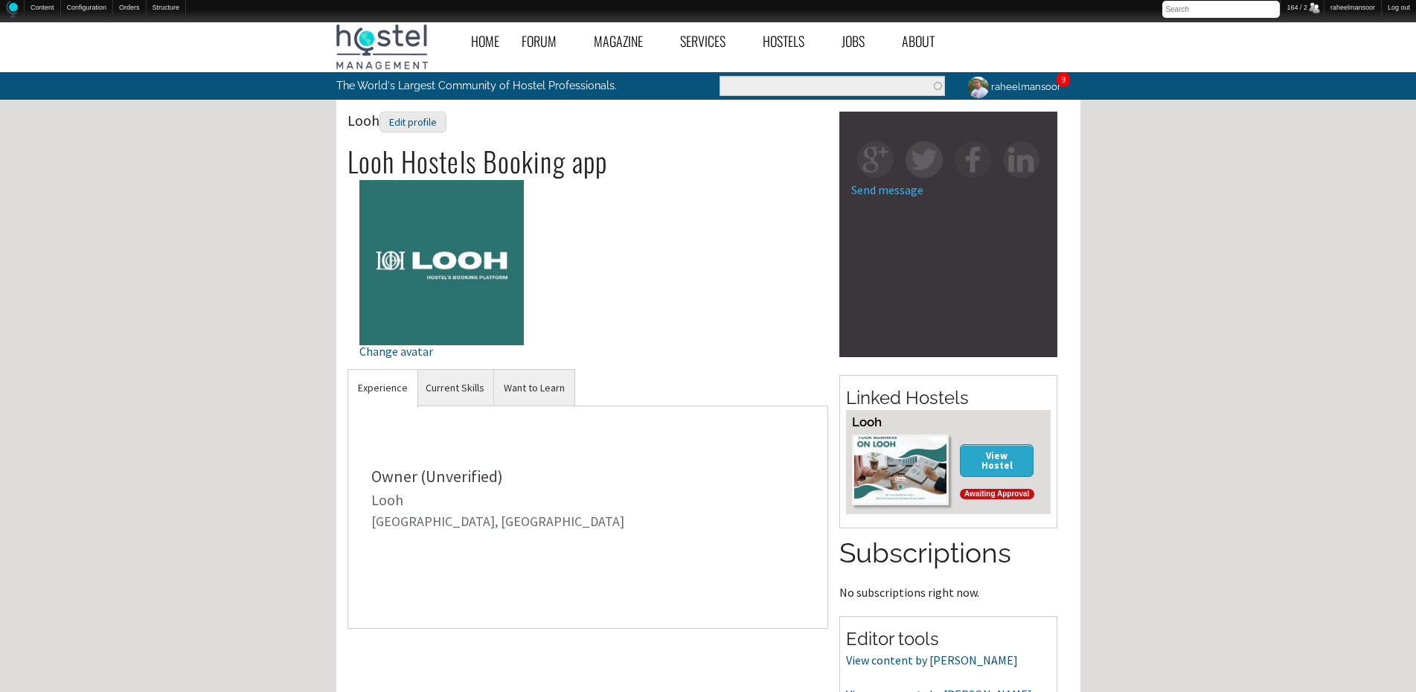
click at [1212, 435] on div "Home Forum « Back Forum Forums Index « Back Forums Index New Posts Recent Activ…" at bounding box center [708, 508] width 1416 height 986
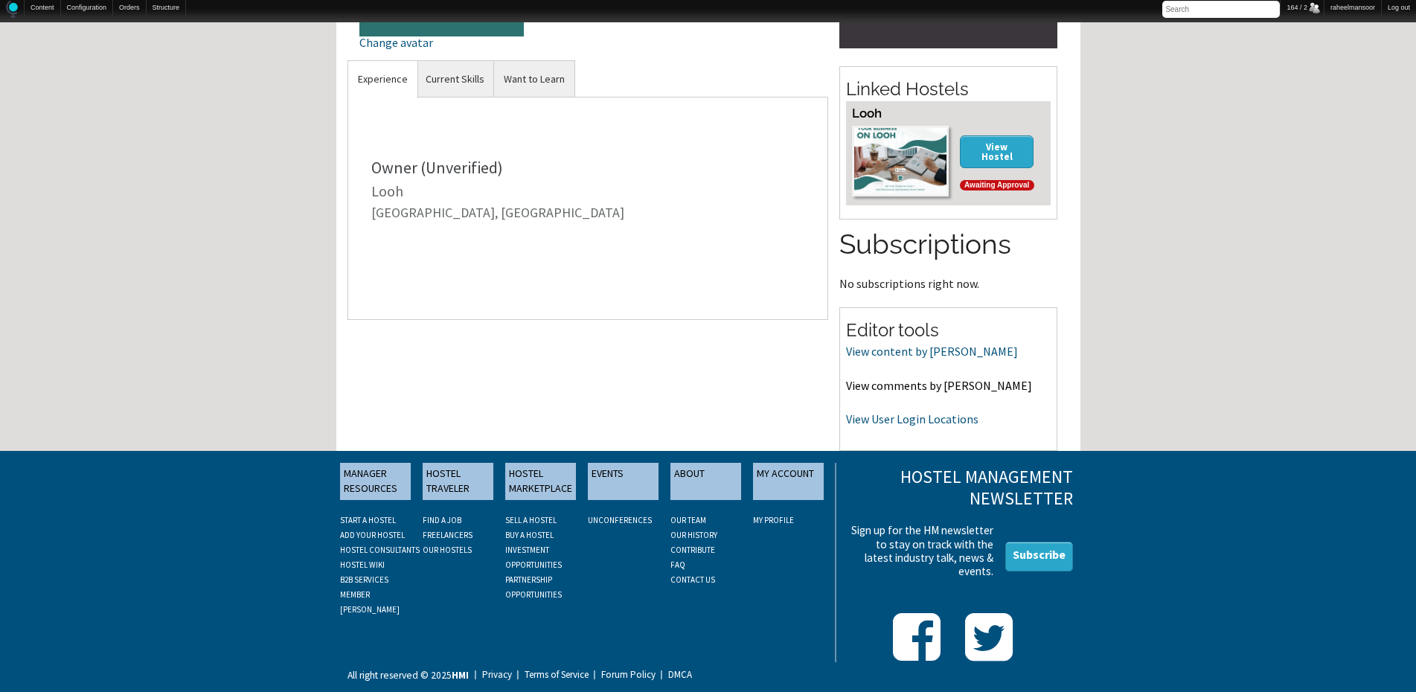
click at [916, 388] on link "View comments by Looh" at bounding box center [939, 385] width 186 height 15
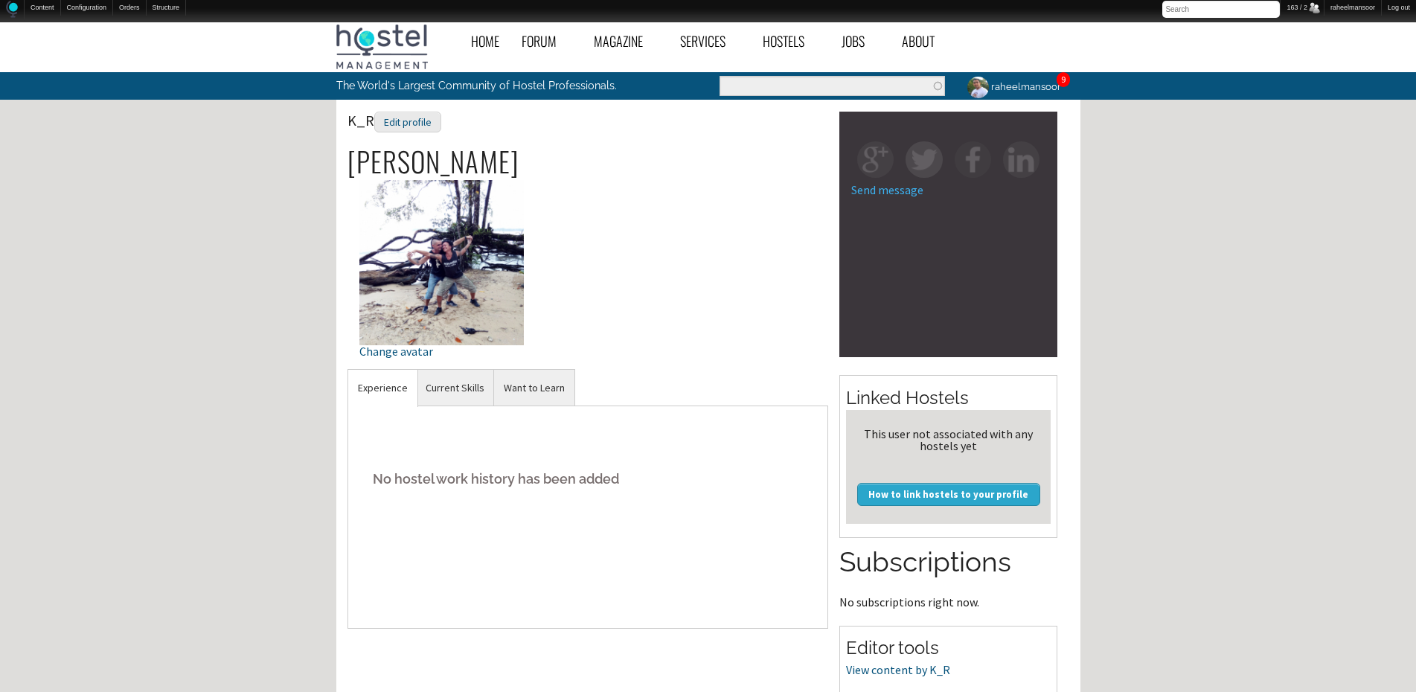
click at [1250, 542] on div "Home Forum « Back Forum Forums Index « Back Forums Index New Posts Recent Activ…" at bounding box center [708, 512] width 1416 height 995
click at [420, 118] on div "Edit profile" at bounding box center [407, 123] width 67 height 22
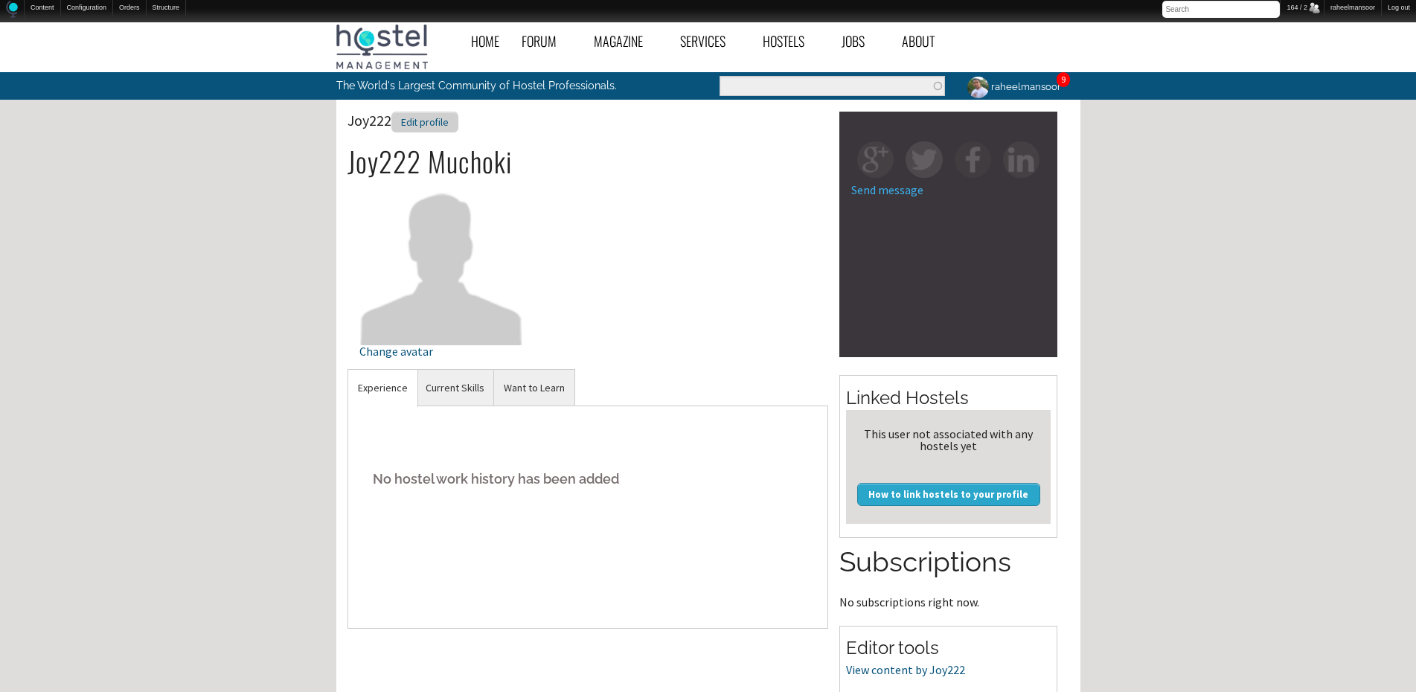
click at [449, 115] on div "Edit profile" at bounding box center [424, 123] width 67 height 22
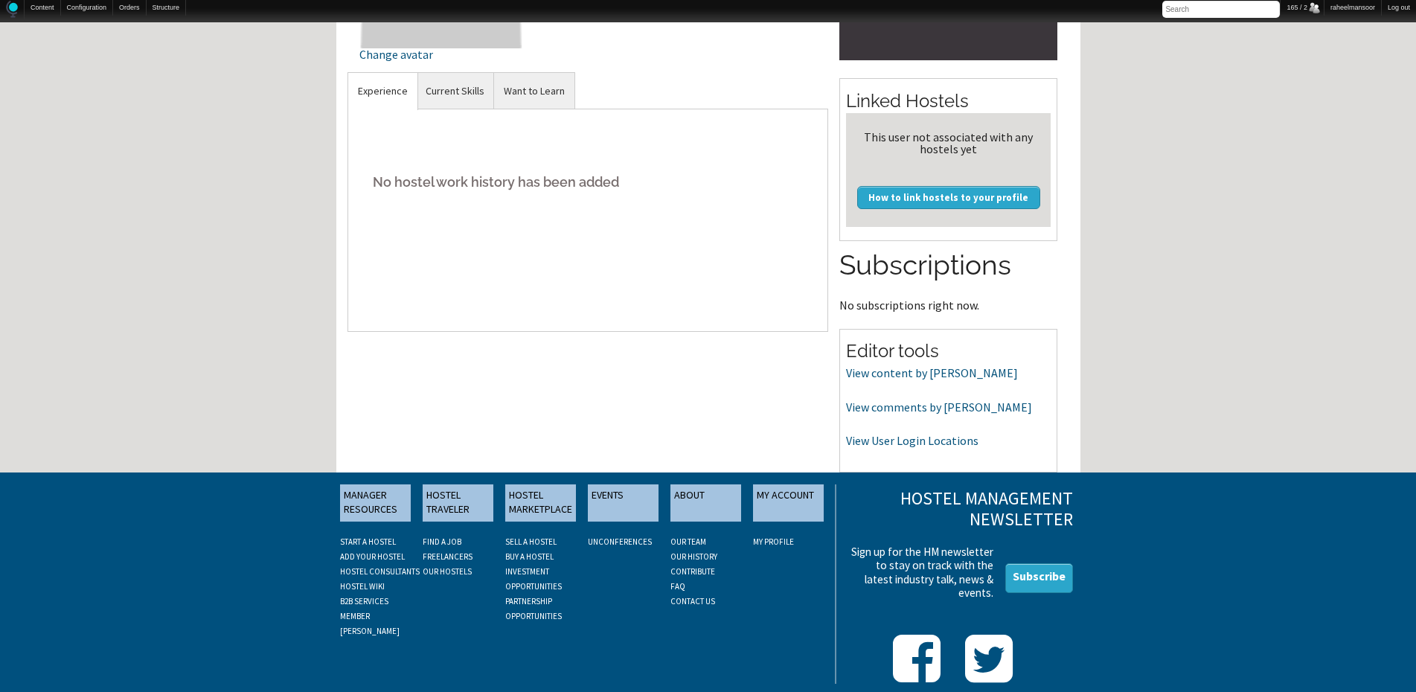
scroll to position [298, 0]
click at [669, 289] on div "No hostel work history has been added" at bounding box center [587, 219] width 481 height 223
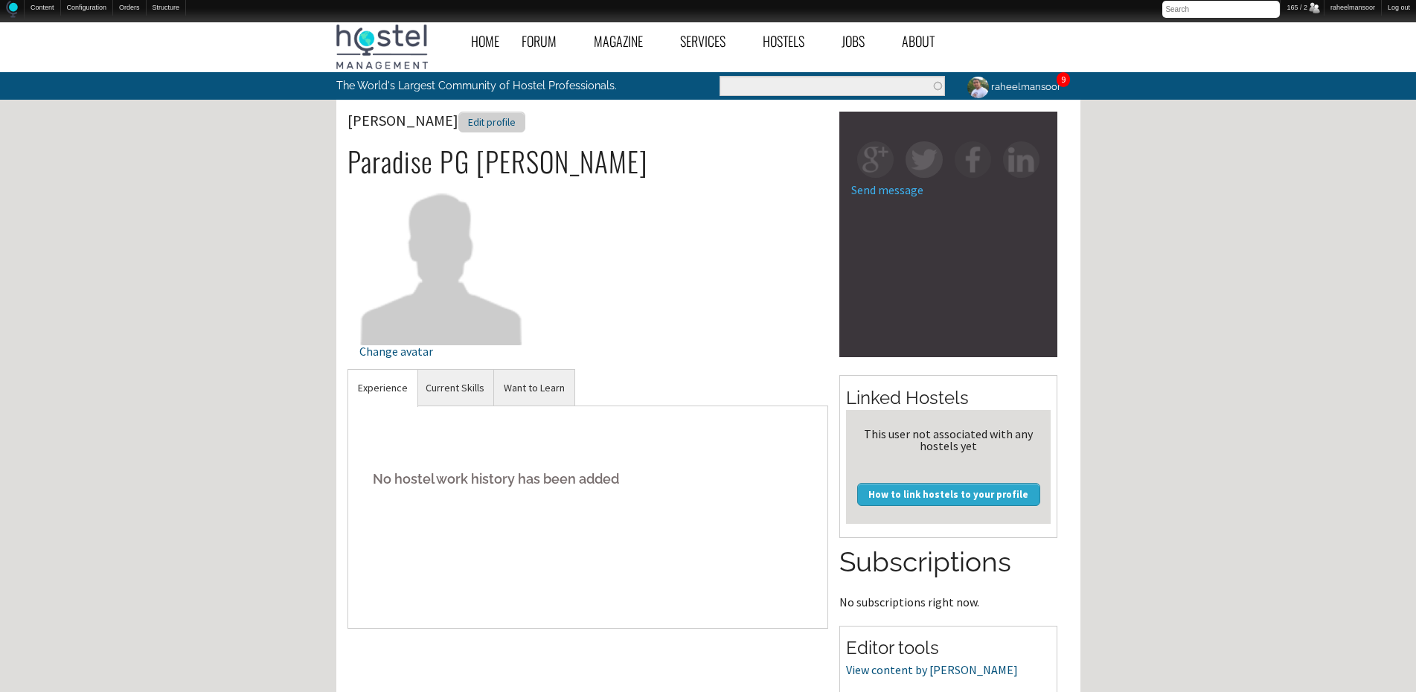
click at [466, 114] on div "Edit profile" at bounding box center [491, 123] width 67 height 22
click at [470, 119] on div "Edit profile" at bounding box center [491, 123] width 67 height 22
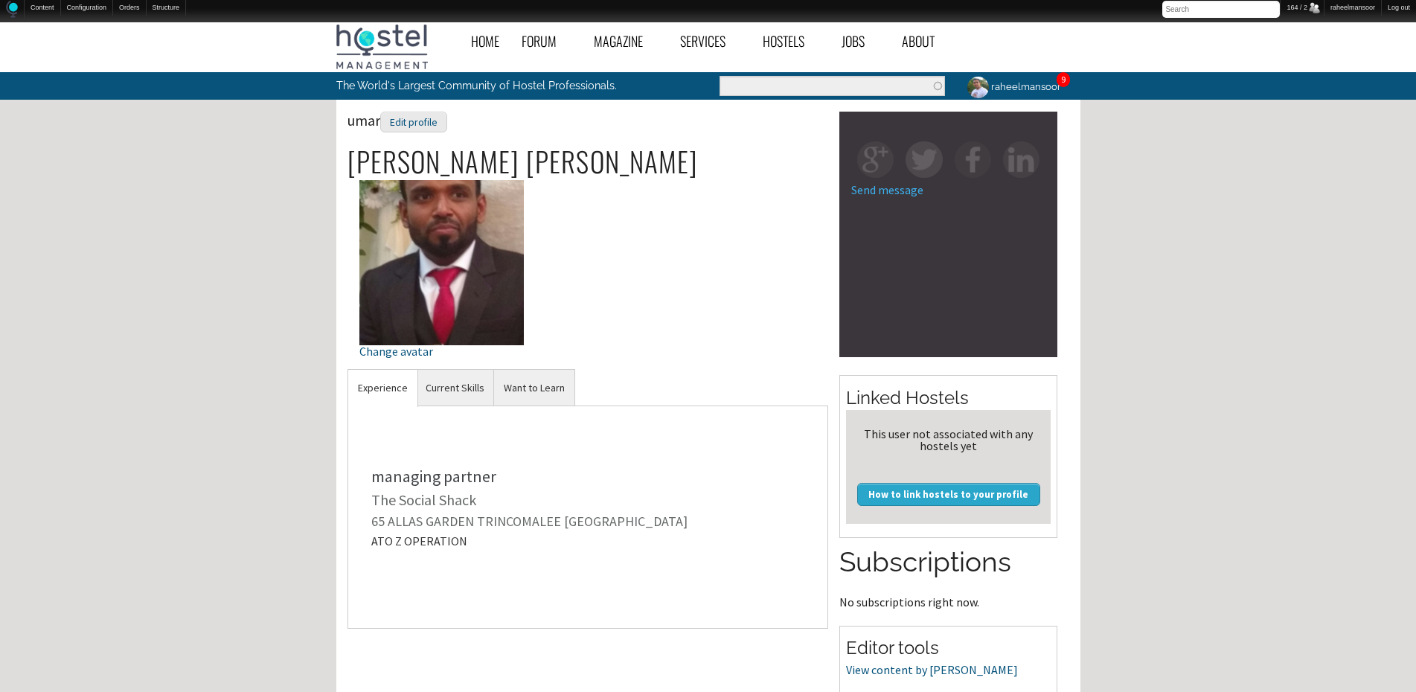
click at [1063, 398] on div "Send message Linked Hostels This user not associated with any hostels yet How t…" at bounding box center [948, 441] width 240 height 658
click at [1112, 364] on div "Home Forum « Back Forum Forums Index « Back Forums Index New Posts Recent Activ…" at bounding box center [708, 512] width 1416 height 995
click at [423, 118] on div "Edit profile" at bounding box center [413, 123] width 67 height 22
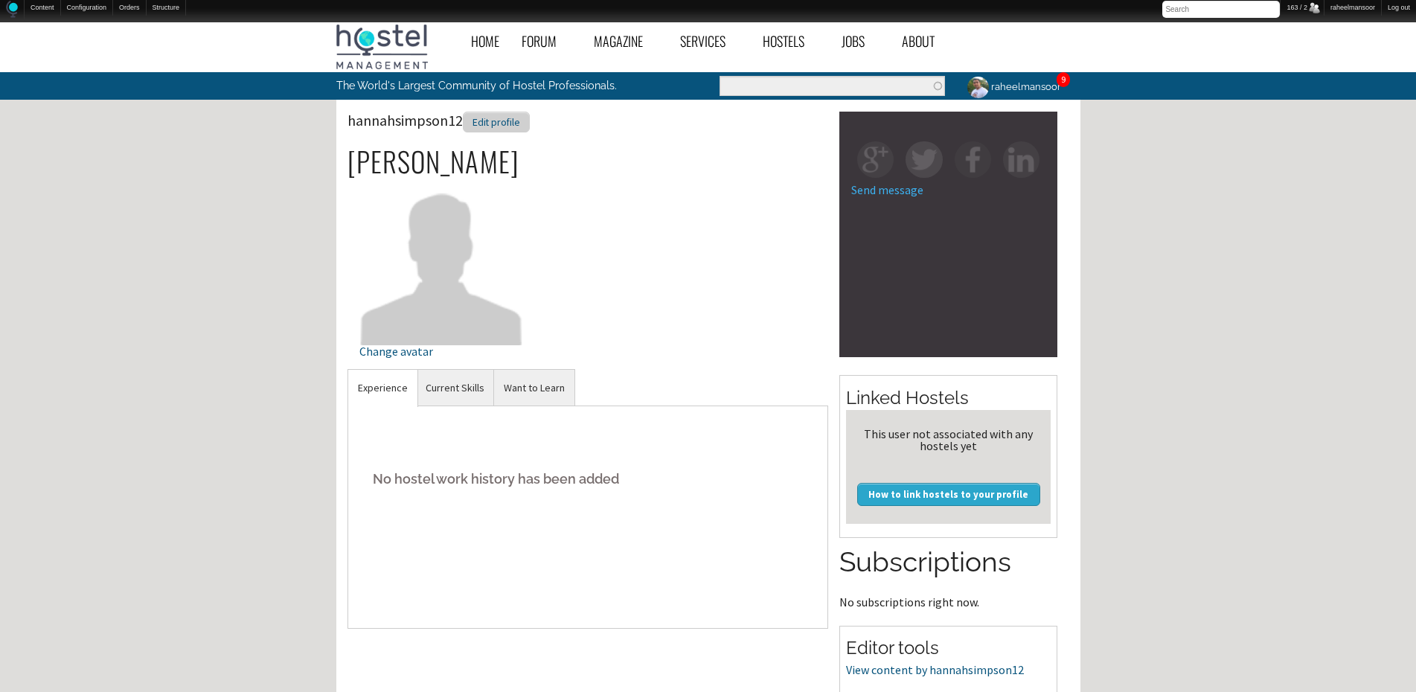
click at [522, 124] on div "Edit profile" at bounding box center [496, 123] width 67 height 22
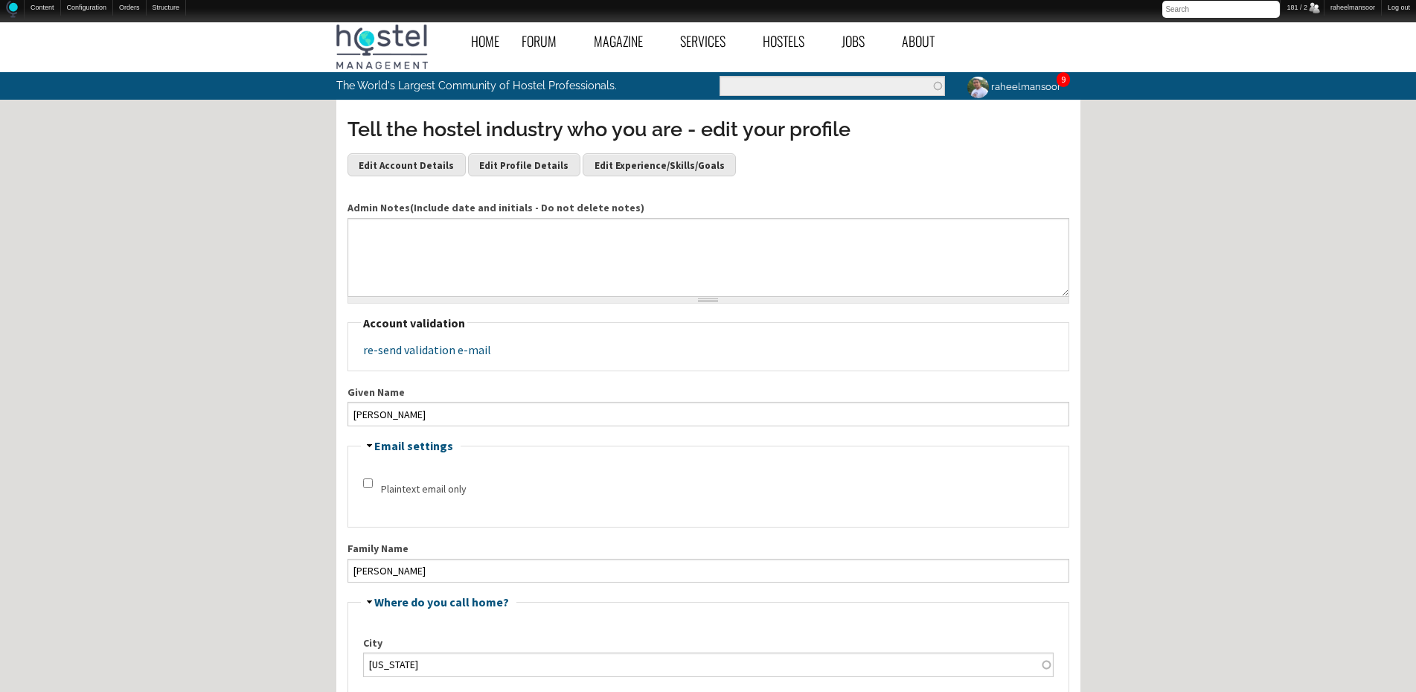
scroll to position [595, 0]
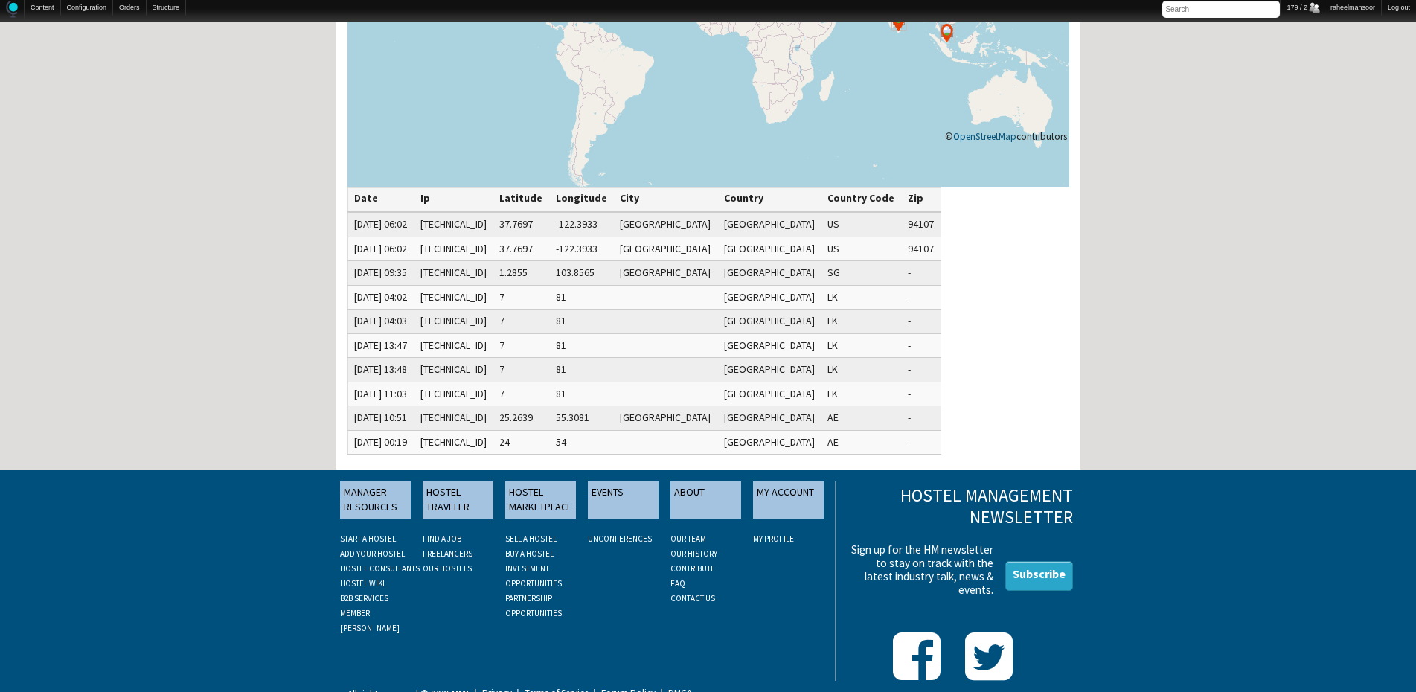
scroll to position [298, 0]
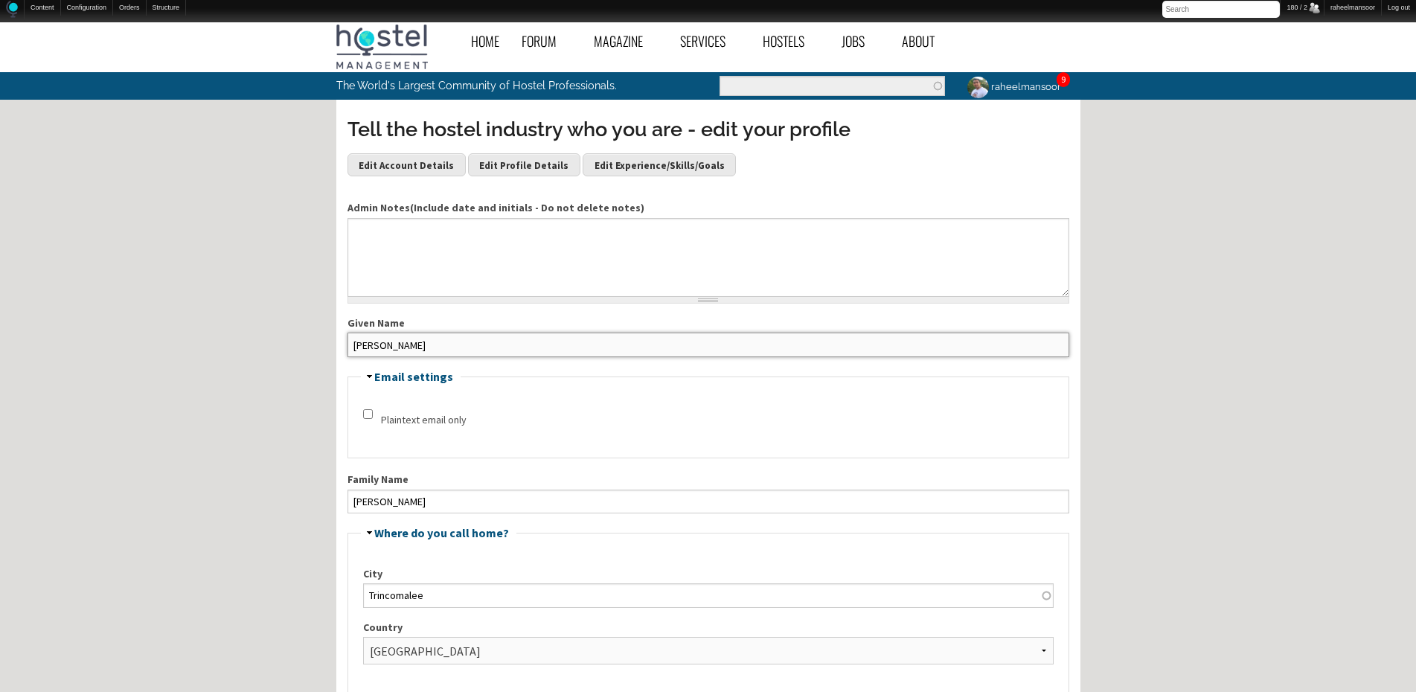
drag, startPoint x: 358, startPoint y: 346, endPoint x: 310, endPoint y: 326, distance: 51.7
type input "Mohamed Riyas"
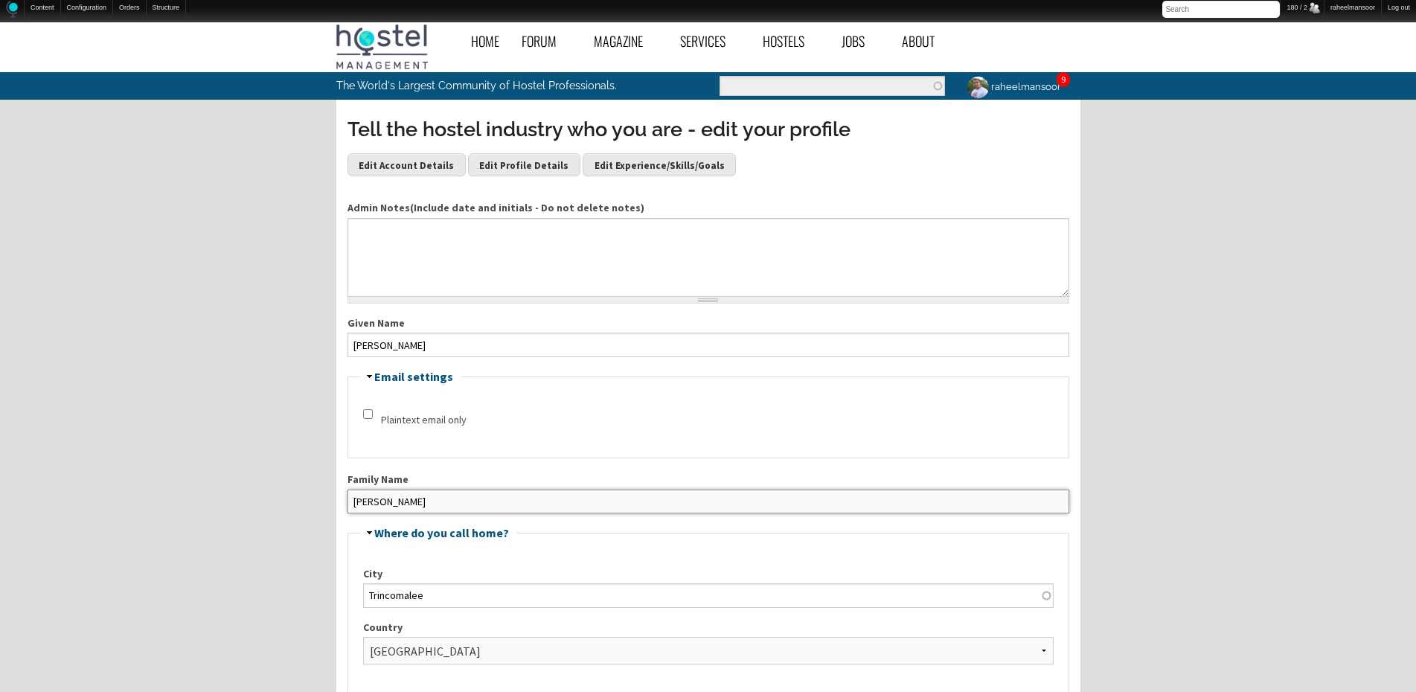
drag, startPoint x: 362, startPoint y: 502, endPoint x: 330, endPoint y: 509, distance: 32.0
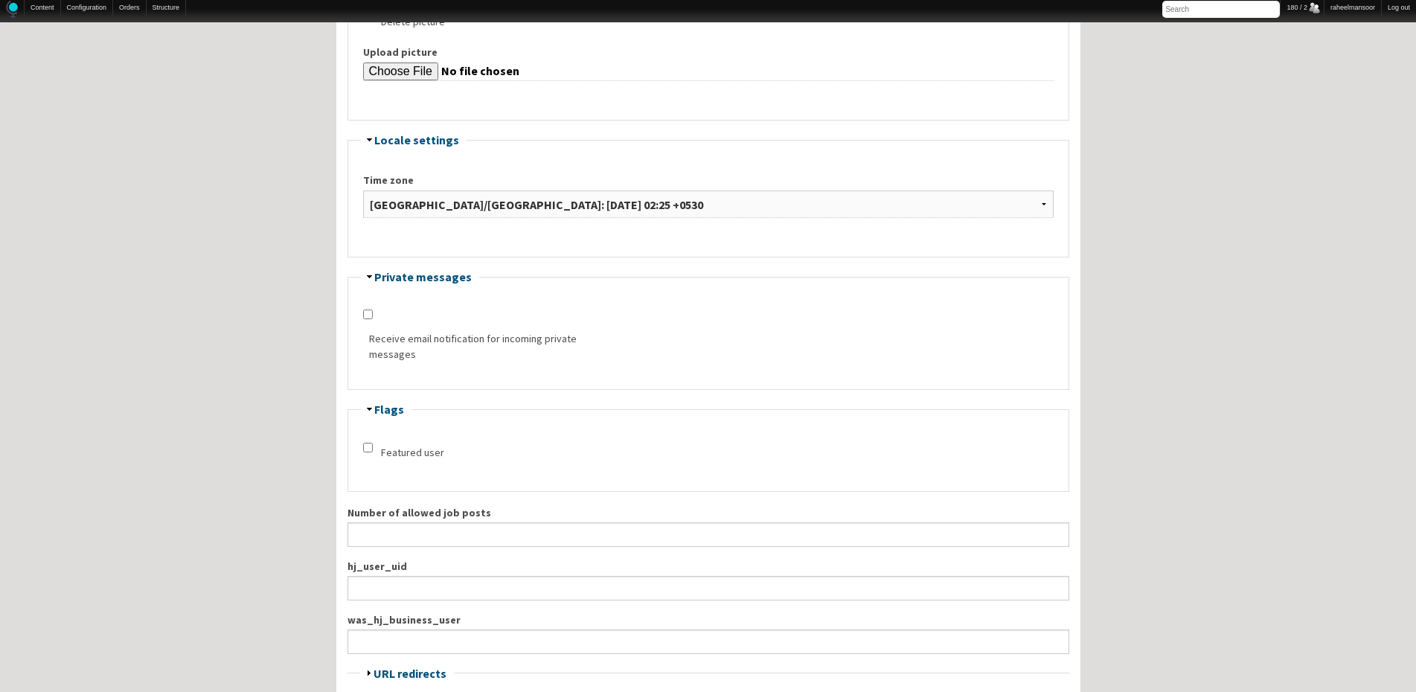
scroll to position [1785, 0]
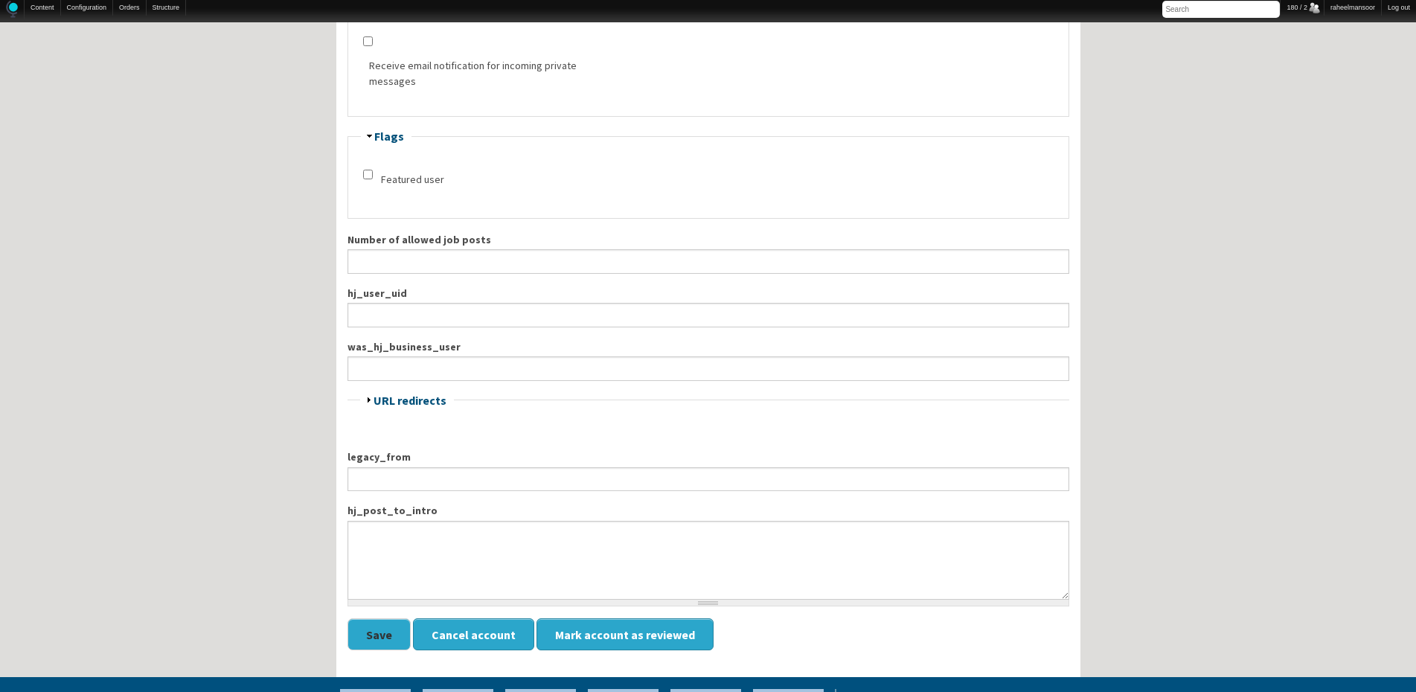
type input "Wahid"
click at [370, 631] on button "Save" at bounding box center [378, 634] width 63 height 32
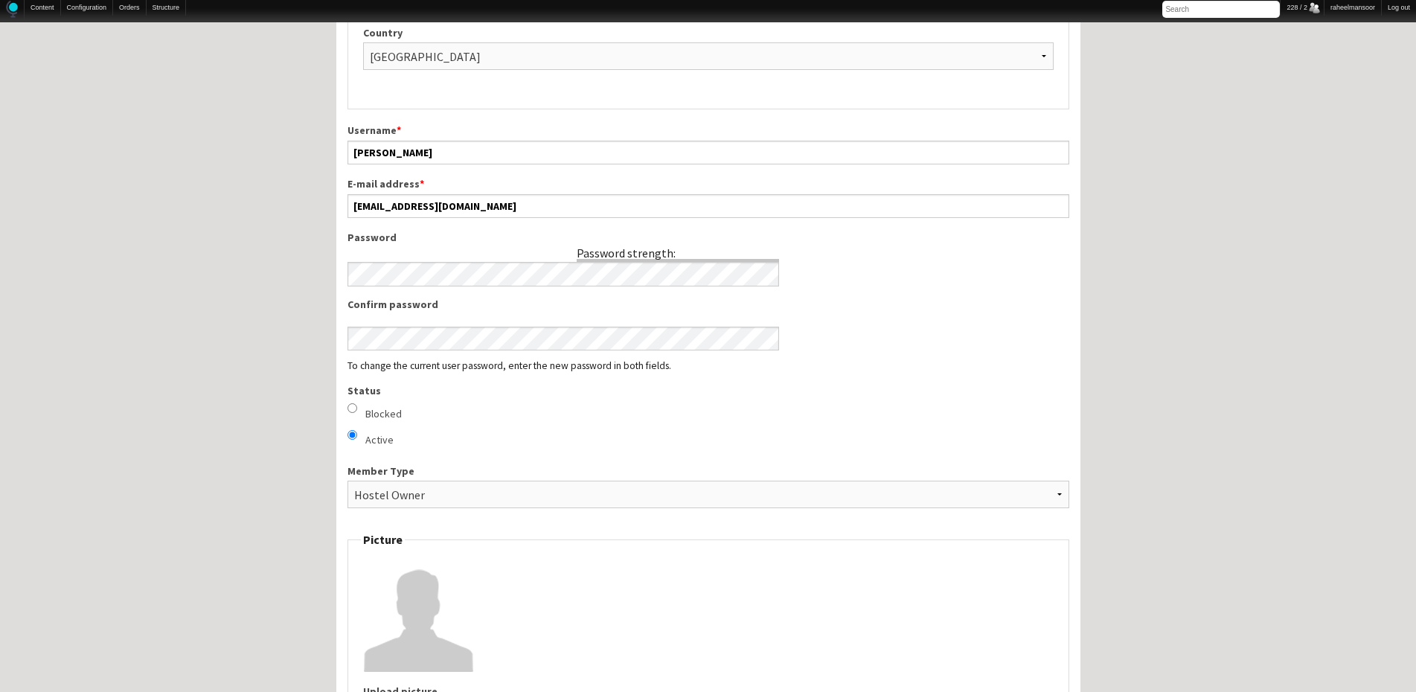
scroll to position [595, 0]
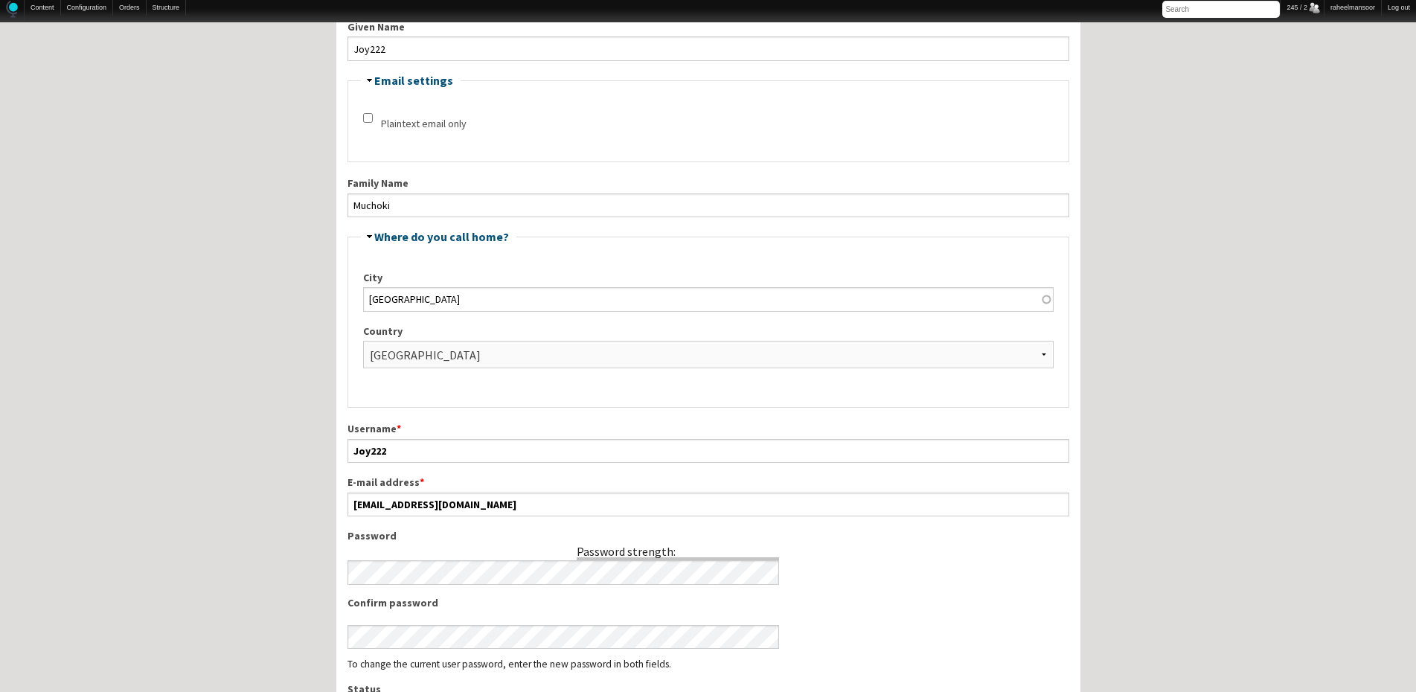
scroll to position [298, 0]
drag, startPoint x: 370, startPoint y: 45, endPoint x: 478, endPoint y: 54, distance: 109.0
click at [478, 54] on input "Joy222" at bounding box center [708, 47] width 722 height 24
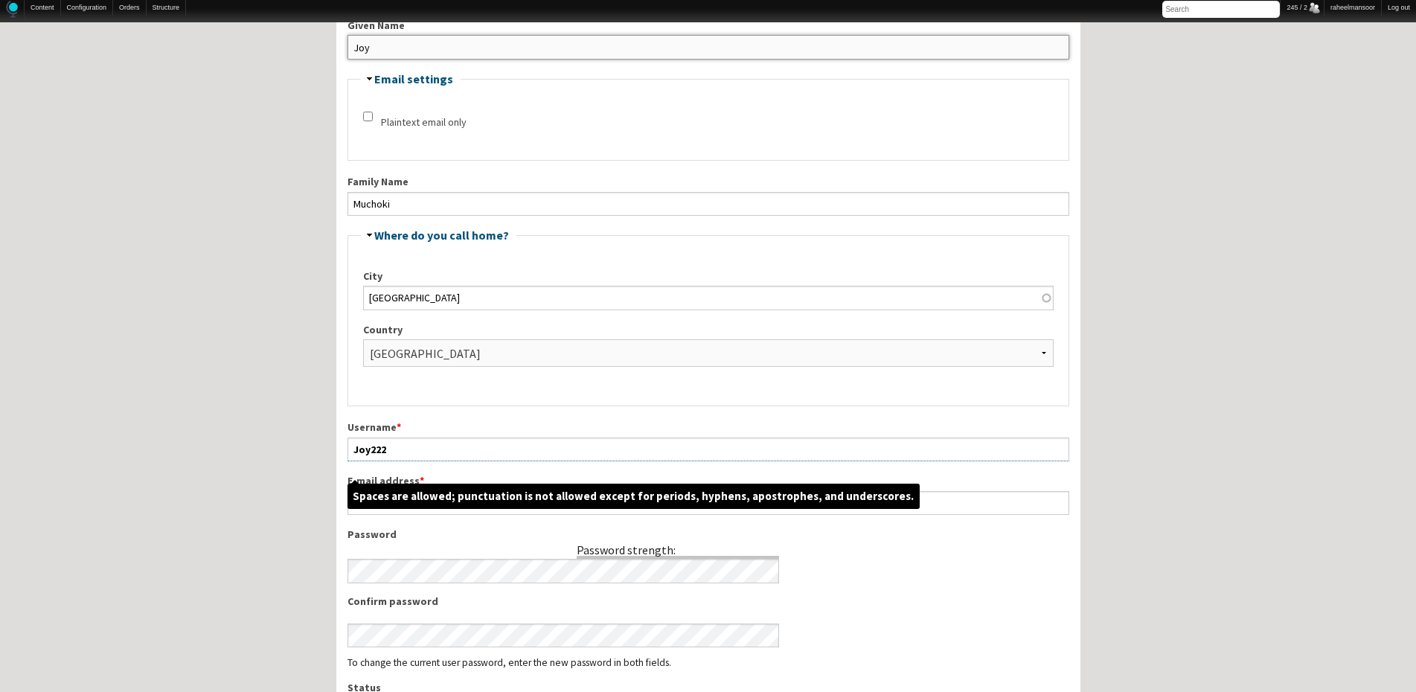
type input "Joy"
drag, startPoint x: 368, startPoint y: 449, endPoint x: 423, endPoint y: 447, distance: 54.3
click at [423, 447] on input "Joy222" at bounding box center [708, 449] width 722 height 24
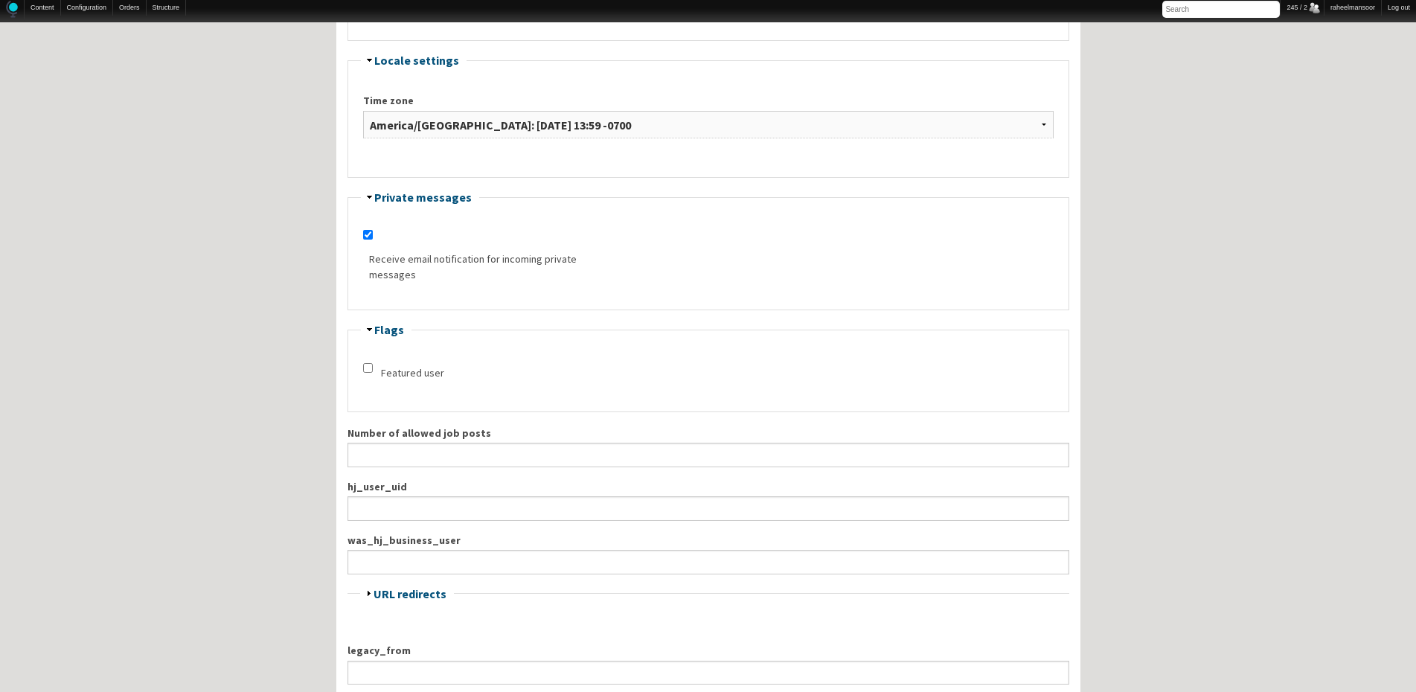
scroll to position [1732, 0]
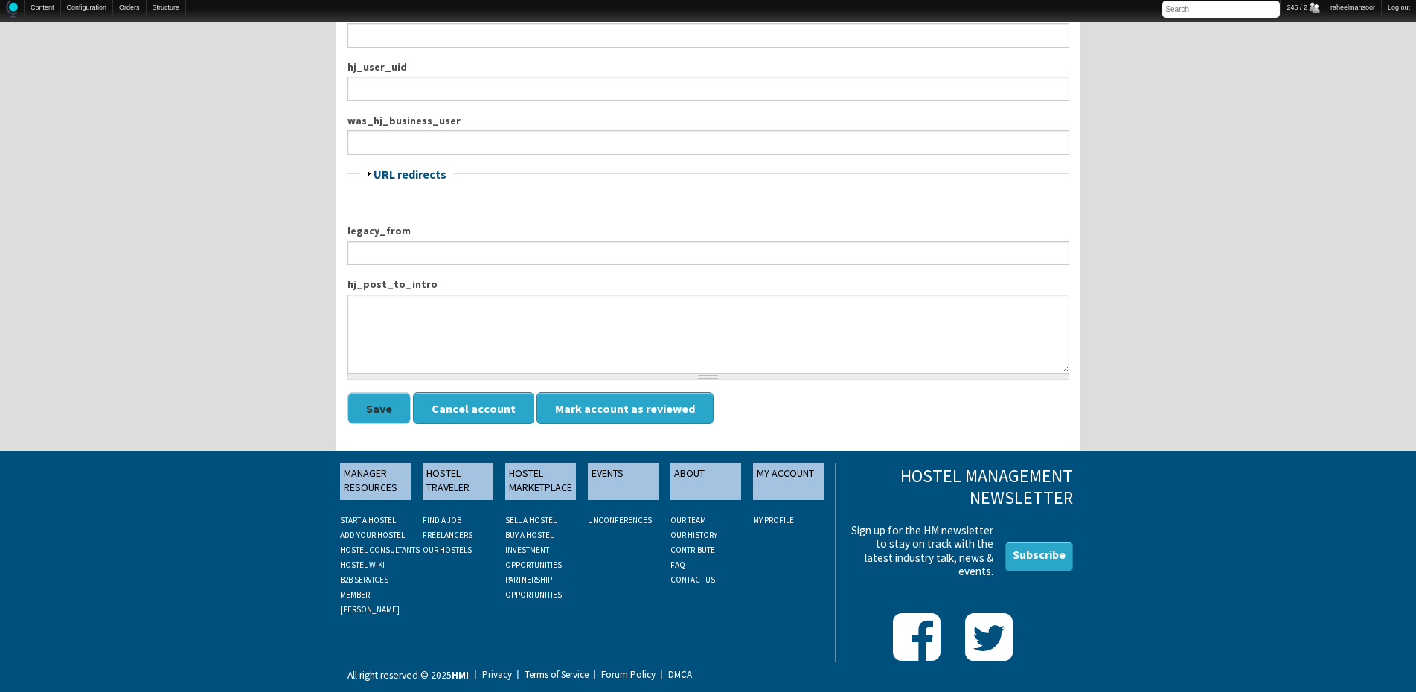
type input "Joymuchoki"
click at [366, 413] on button "Save" at bounding box center [378, 408] width 63 height 32
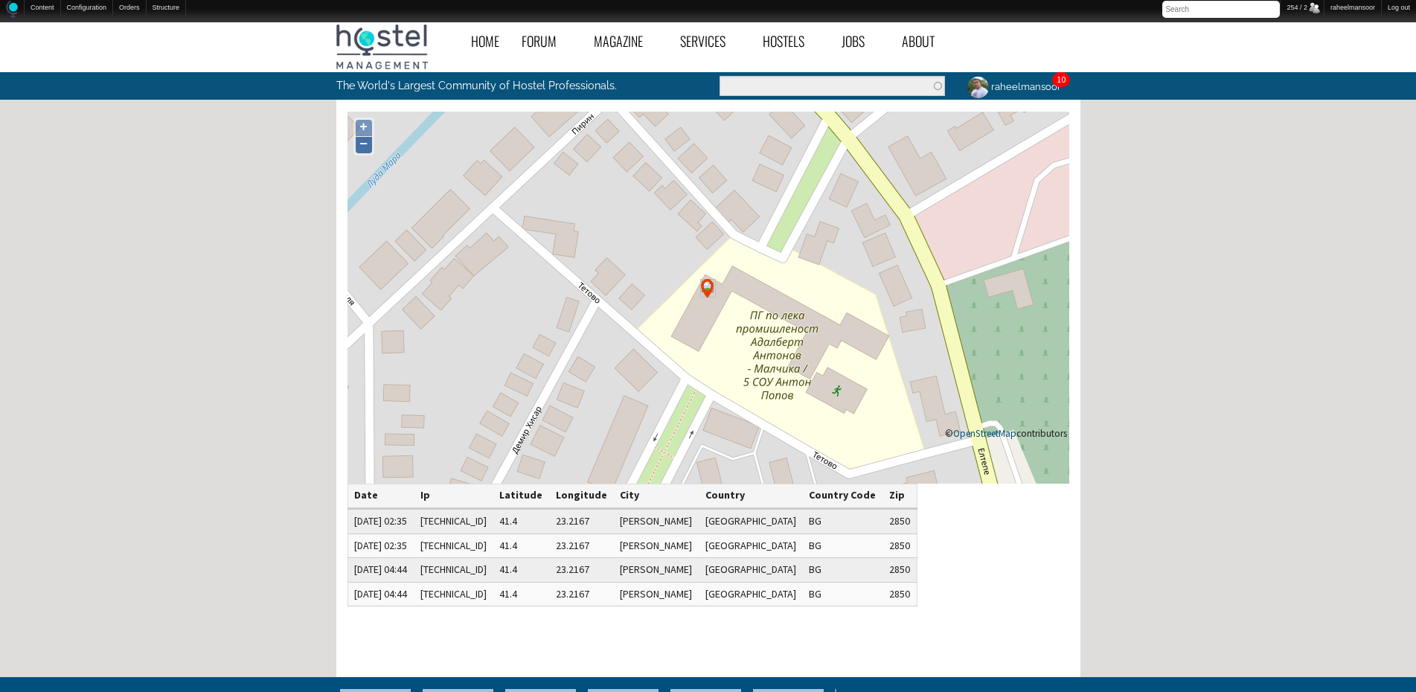
click at [359, 142] on link "−" at bounding box center [364, 145] width 16 height 16
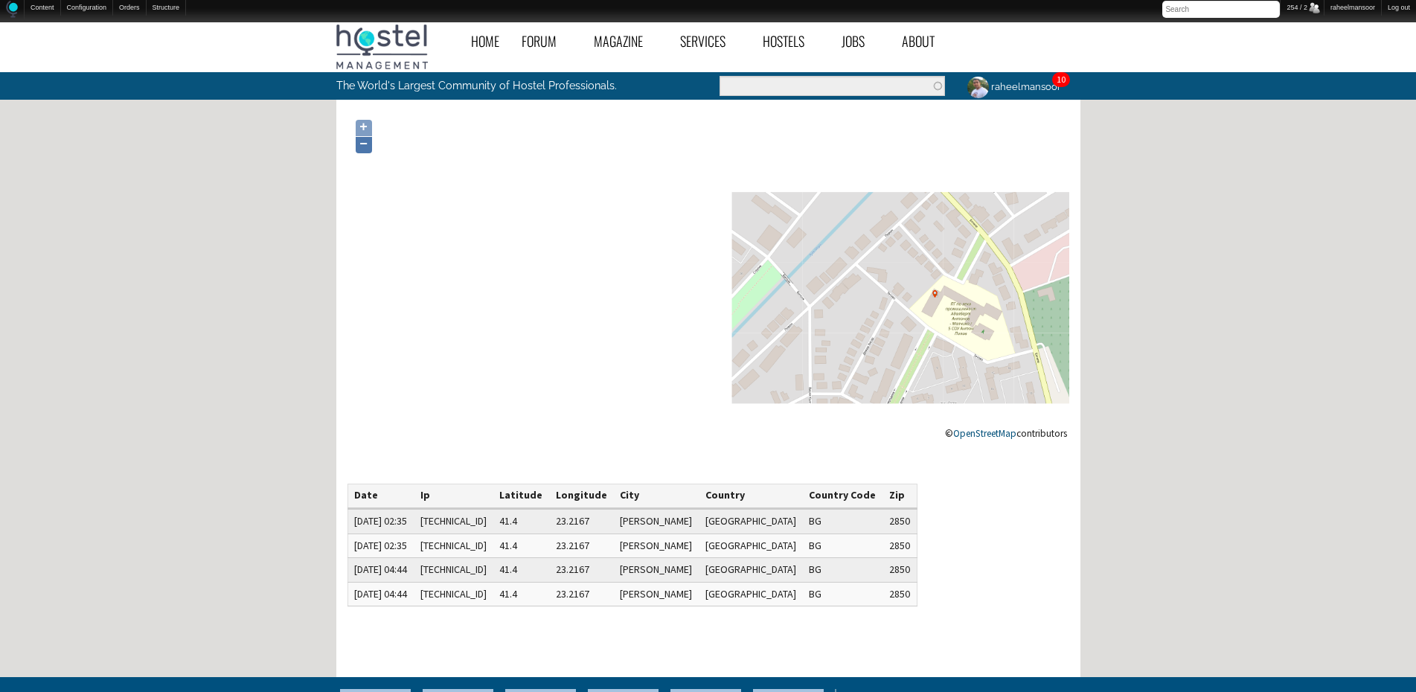
click at [359, 142] on link "−" at bounding box center [364, 145] width 16 height 16
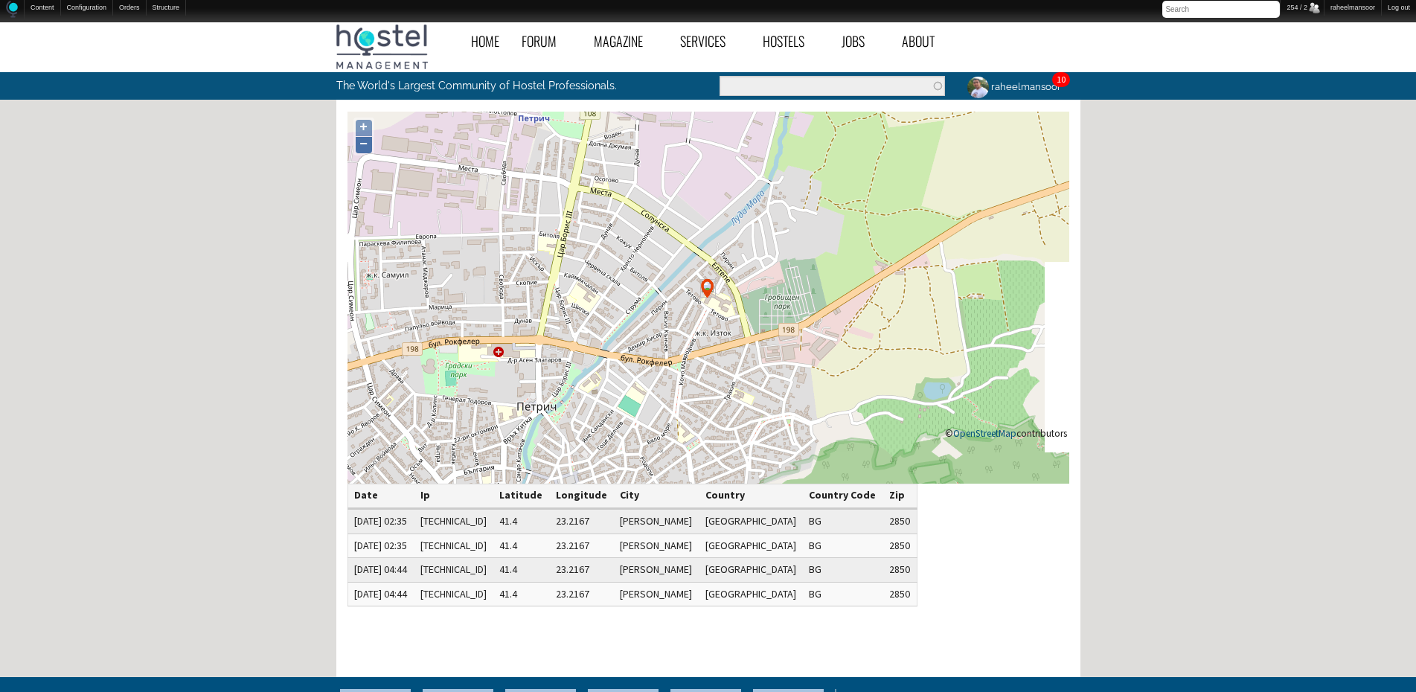
click at [356, 144] on link "−" at bounding box center [364, 145] width 16 height 16
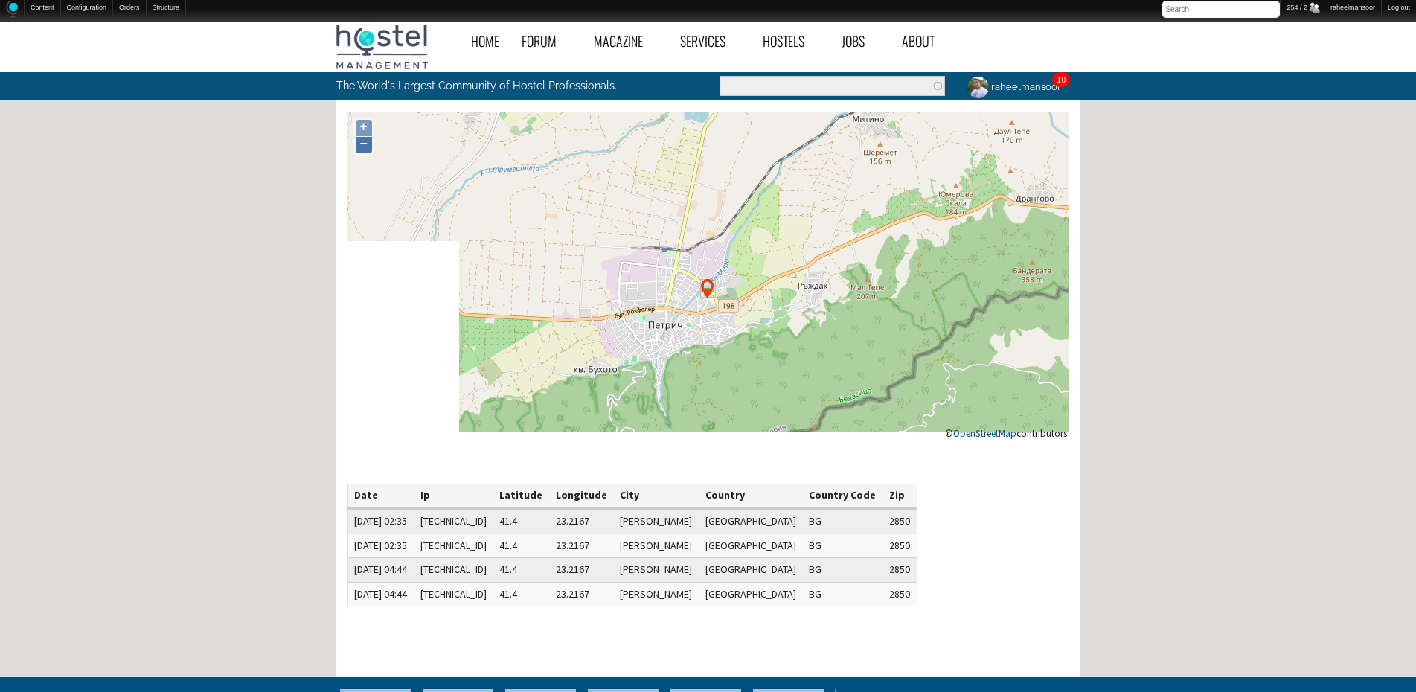
click at [356, 146] on link "−" at bounding box center [364, 145] width 16 height 16
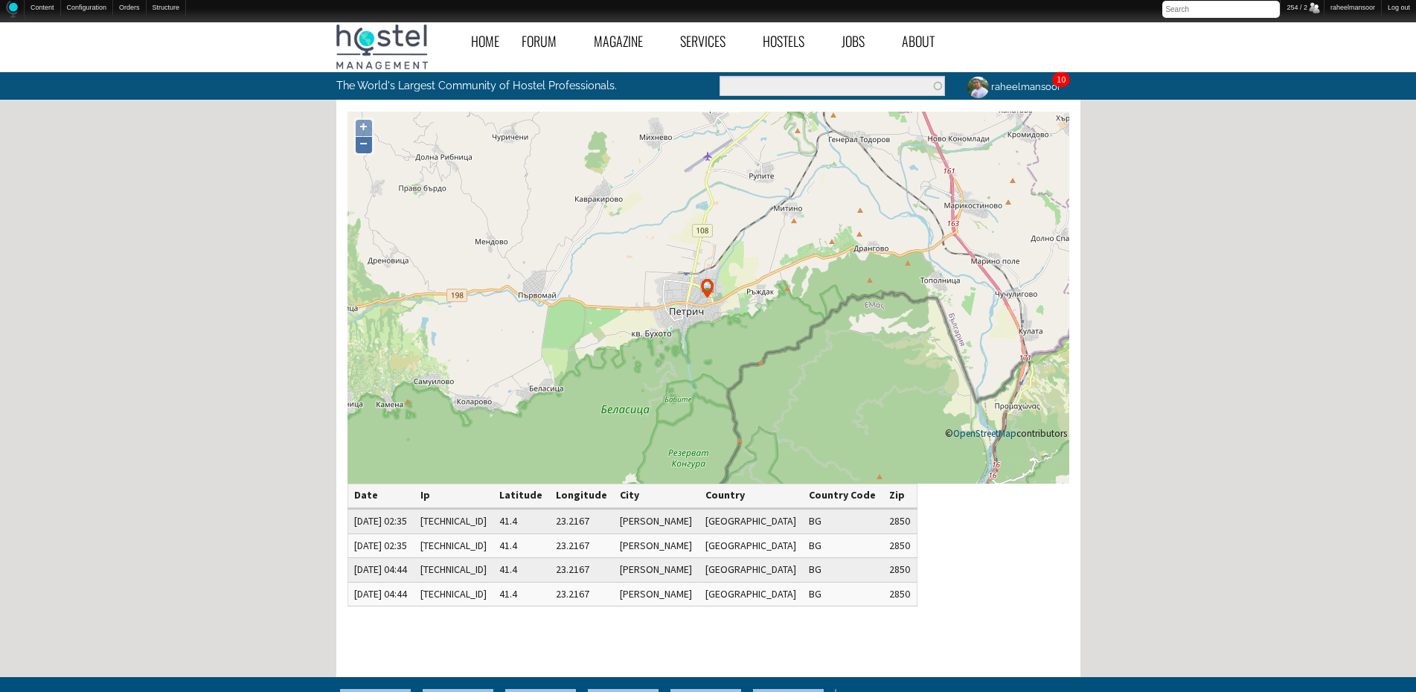
click at [356, 146] on link "−" at bounding box center [364, 145] width 16 height 16
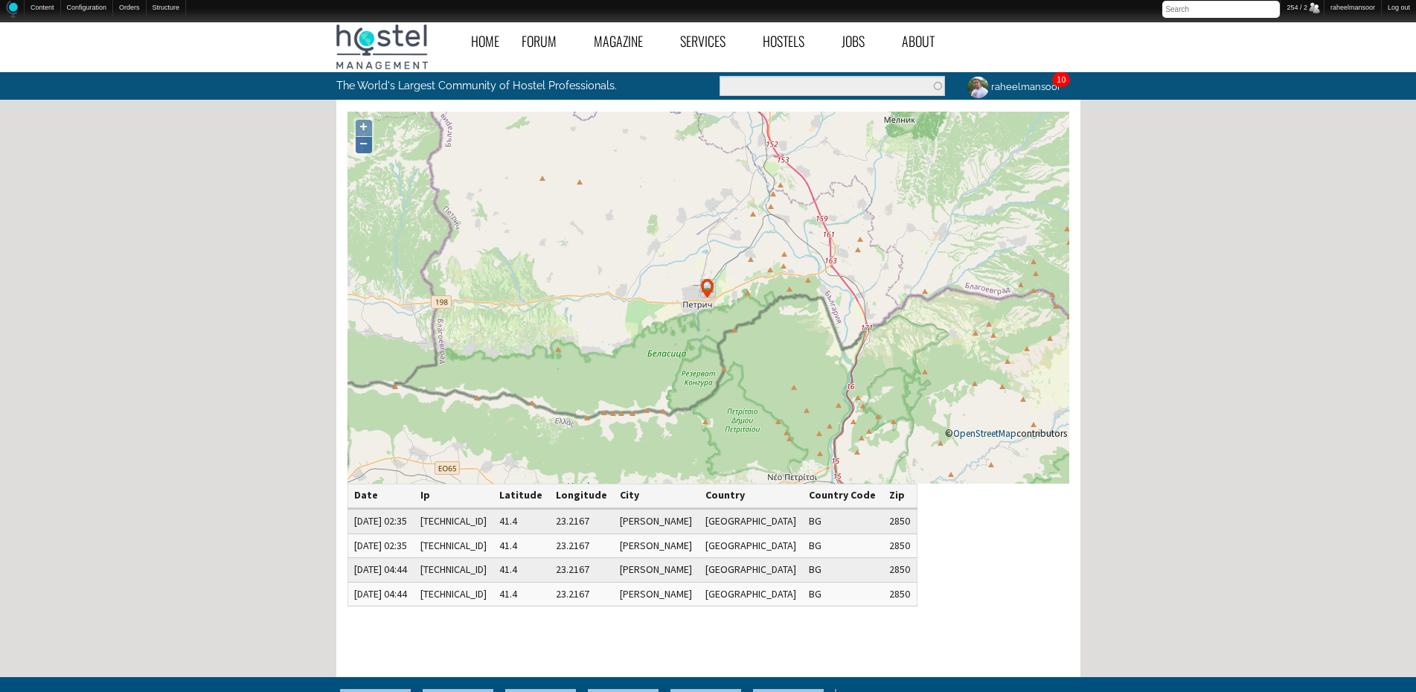
click at [356, 146] on link "−" at bounding box center [364, 145] width 16 height 16
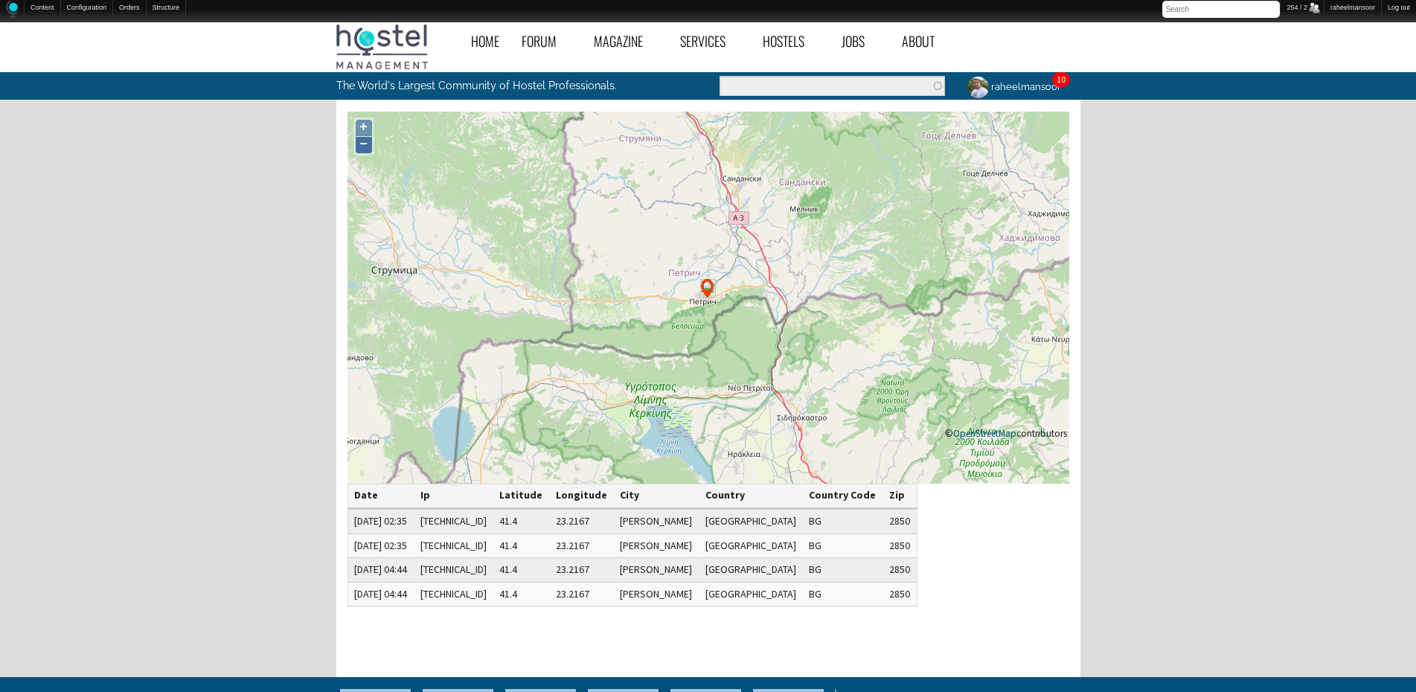
click at [356, 146] on link "−" at bounding box center [364, 145] width 16 height 16
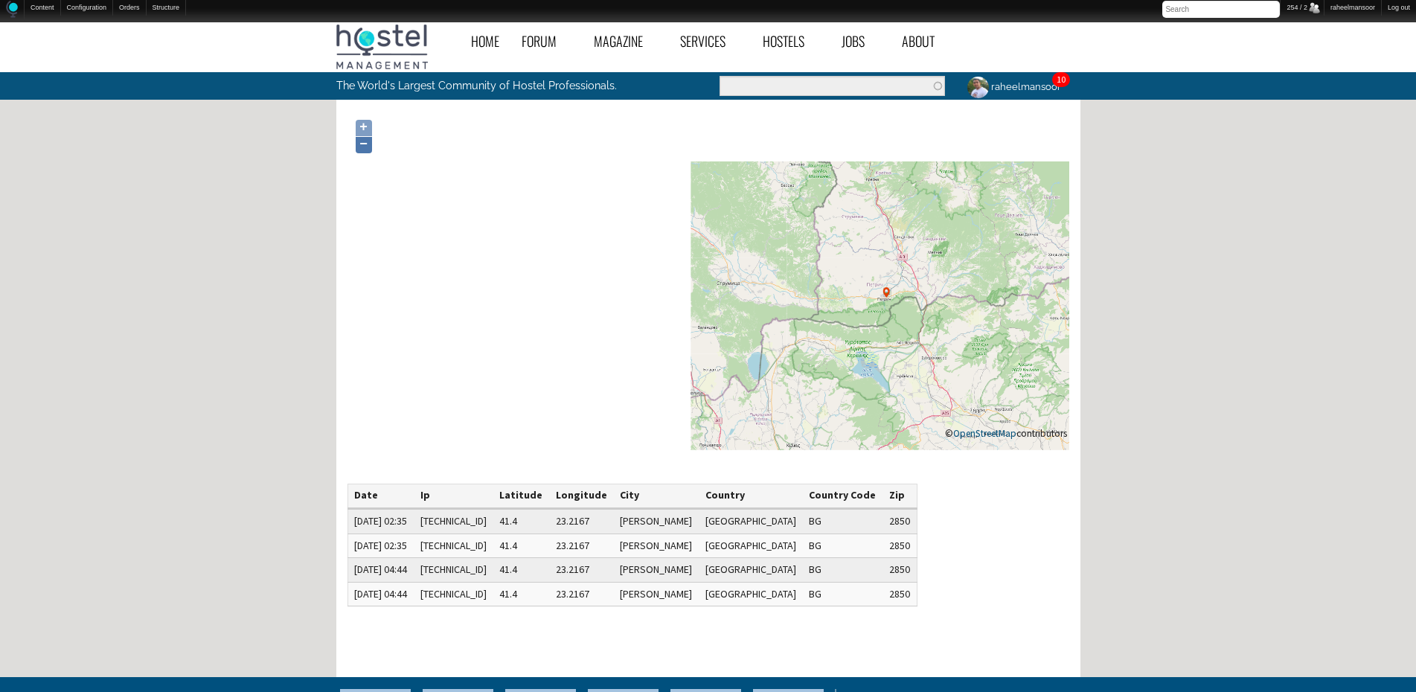
click at [356, 146] on link "−" at bounding box center [364, 145] width 16 height 16
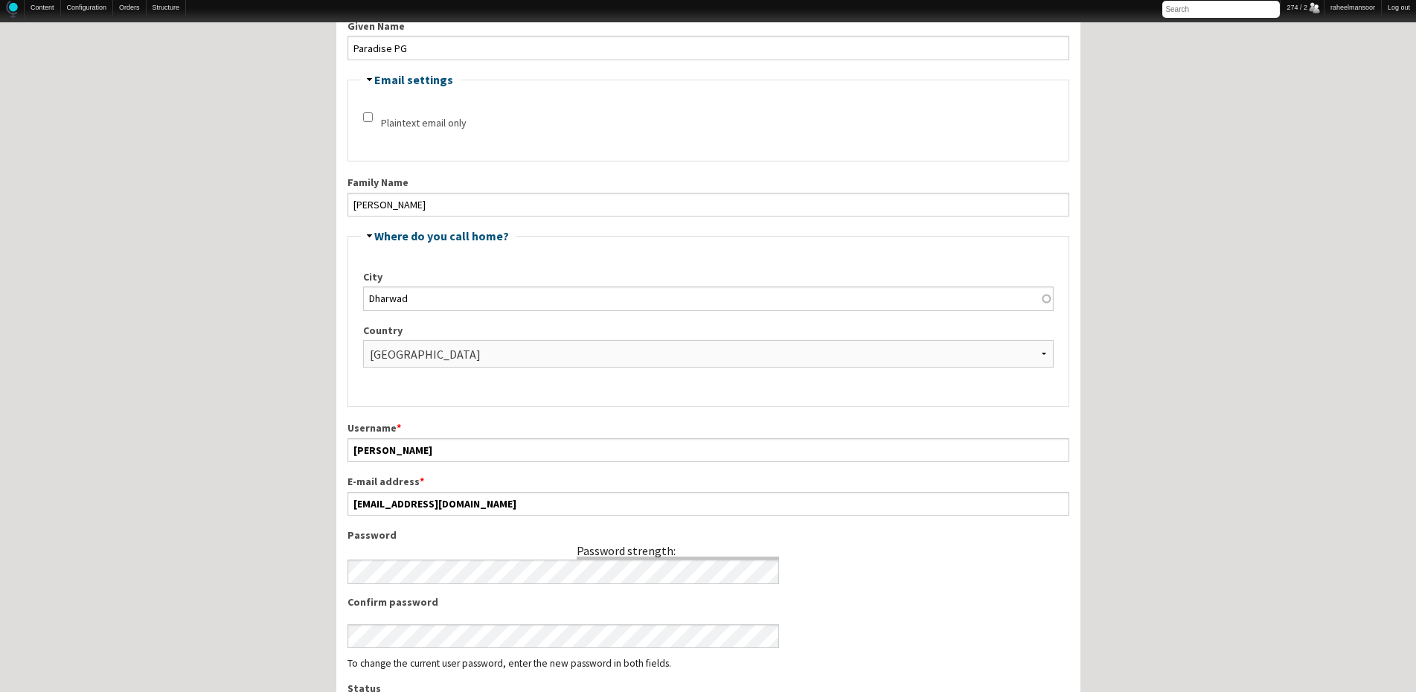
scroll to position [298, 0]
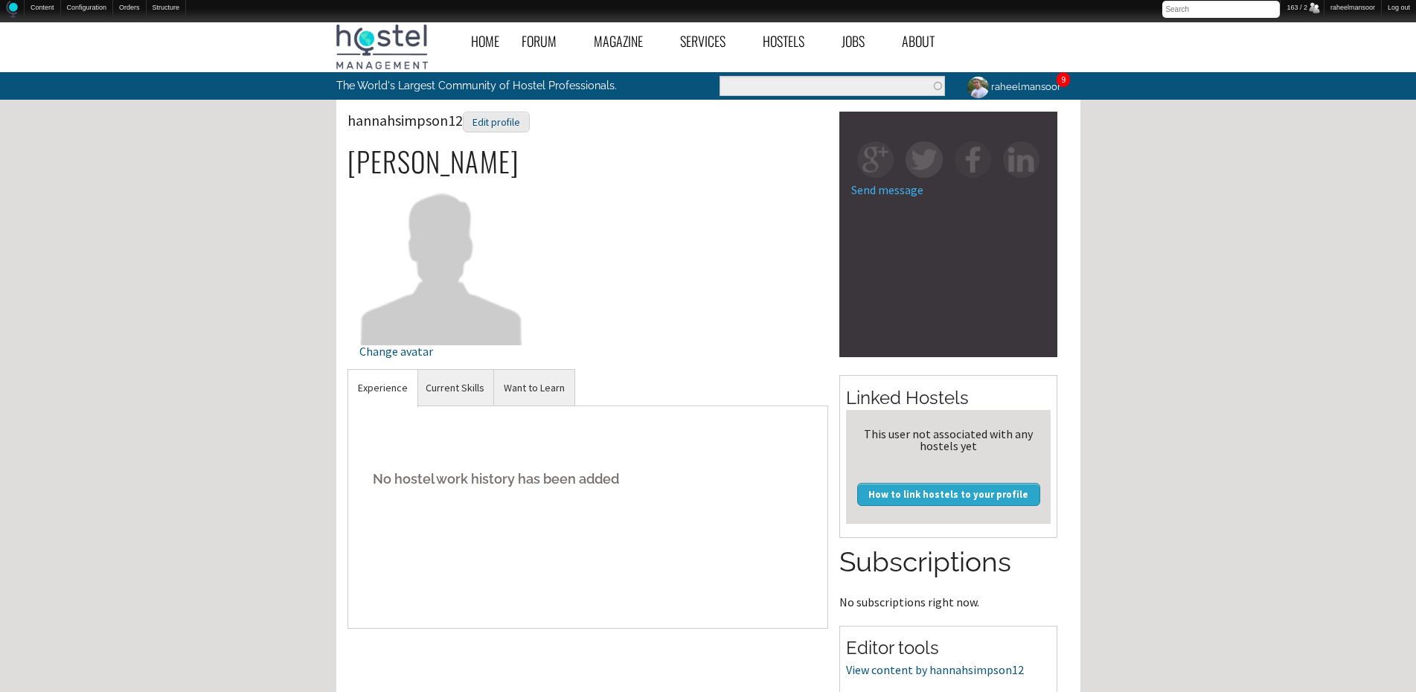
click at [1064, 79] on div "9" at bounding box center [1062, 79] width 13 height 15
click at [1062, 82] on link "9" at bounding box center [1063, 79] width 4 height 11
